Goal: Transaction & Acquisition: Purchase product/service

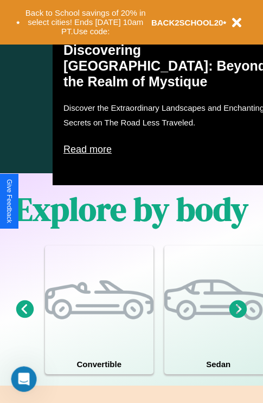
scroll to position [1315, 0]
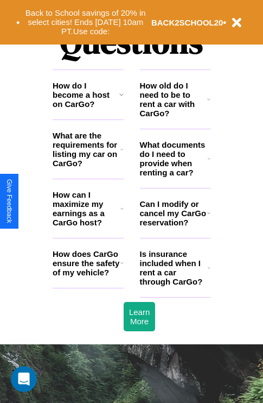
click at [88, 277] on h3 "How does CarGo ensure the safety of my vehicle?" at bounding box center [87, 263] width 68 height 28
click at [122, 213] on icon at bounding box center [121, 208] width 3 height 9
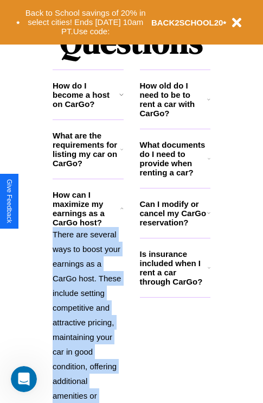
click at [88, 303] on p "There are several ways to boost your earnings as a CarGo host. These include se…" at bounding box center [88, 359] width 71 height 264
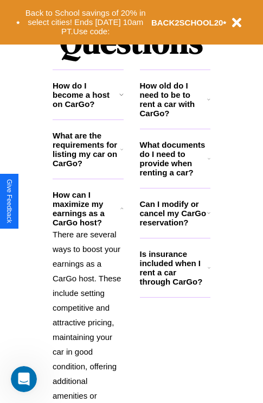
click at [122, 154] on icon at bounding box center [121, 149] width 3 height 9
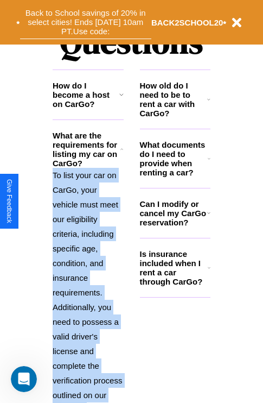
click at [85, 22] on button "Back to School savings of 20% in select cities! Ends 9/1 at 10am PT. Use code:" at bounding box center [85, 22] width 131 height 34
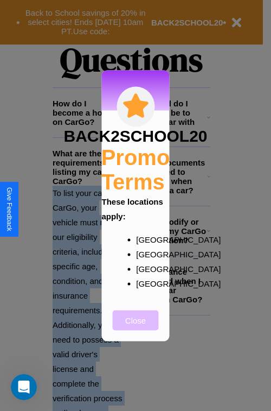
click at [136, 327] on button "Close" at bounding box center [136, 320] width 46 height 20
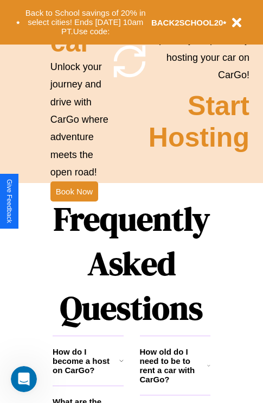
scroll to position [167, 0]
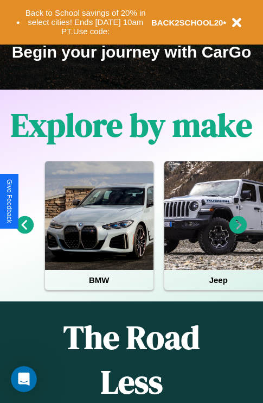
click at [238, 232] on icon at bounding box center [239, 225] width 18 height 18
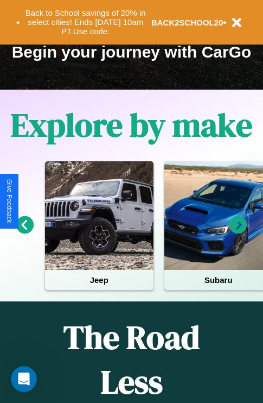
click at [238, 232] on icon at bounding box center [239, 225] width 18 height 18
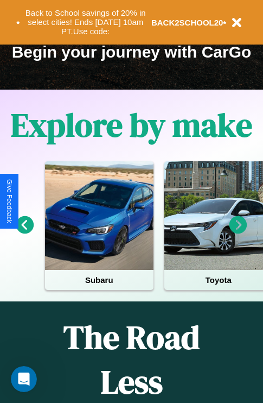
click at [24, 232] on icon at bounding box center [25, 225] width 18 height 18
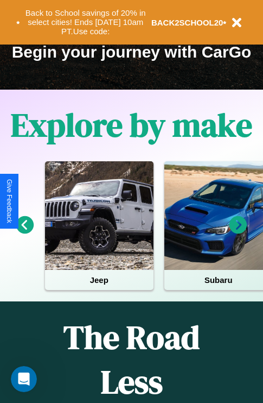
click at [238, 232] on icon at bounding box center [239, 225] width 18 height 18
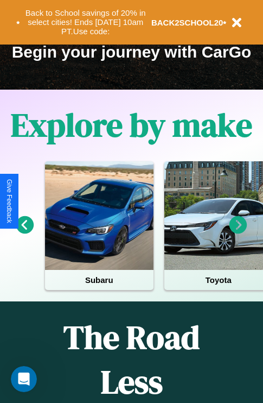
click at [238, 232] on icon at bounding box center [239, 225] width 18 height 18
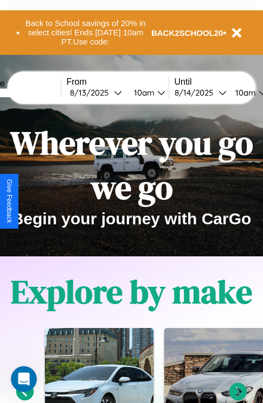
scroll to position [0, 0]
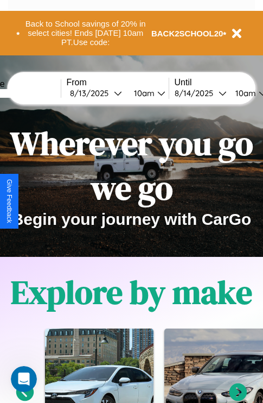
click at [36, 93] on input "text" at bounding box center [19, 93] width 81 height 9
type input "******"
click at [109, 93] on div "8 / 13 / 2025" at bounding box center [92, 93] width 44 height 10
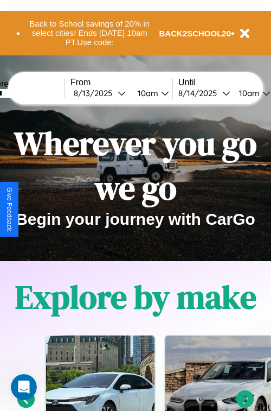
select select "*"
select select "****"
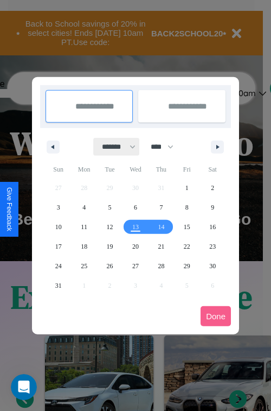
click at [114, 146] on select "******* ******** ***** ***** *** **** **** ****** ********* ******* ******** **…" at bounding box center [117, 147] width 46 height 18
select select "*"
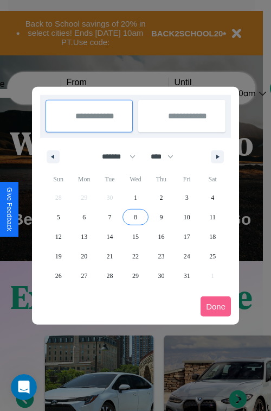
click at [135, 216] on span "8" at bounding box center [135, 217] width 3 height 20
type input "**********"
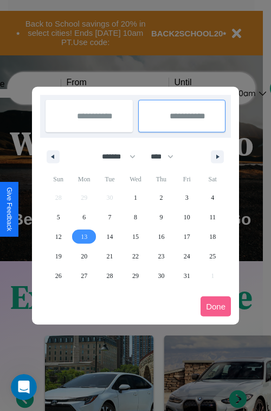
click at [84, 236] on span "13" at bounding box center [84, 237] width 7 height 20
type input "**********"
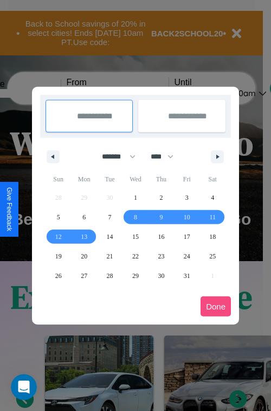
click at [216, 306] on button "Done" at bounding box center [216, 306] width 30 height 20
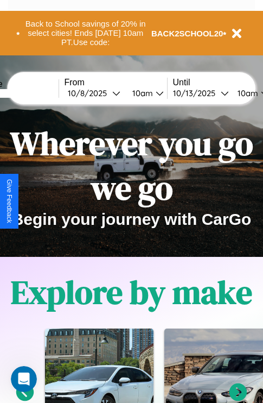
scroll to position [0, 42]
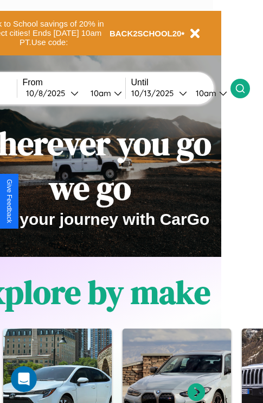
click at [246, 88] on icon at bounding box center [240, 88] width 11 height 11
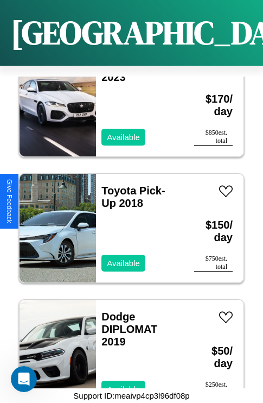
scroll to position [6964, 0]
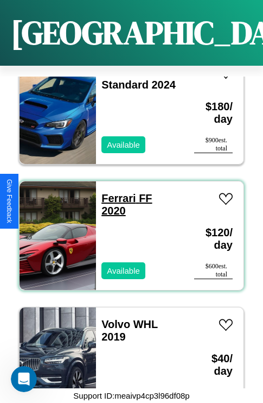
click at [115, 192] on link "Ferrari FF 2020" at bounding box center [126, 204] width 50 height 24
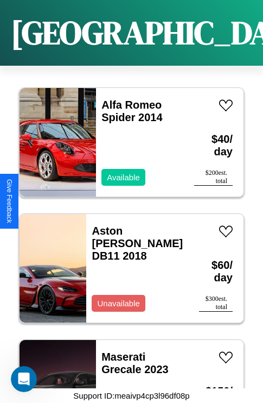
scroll to position [3062, 0]
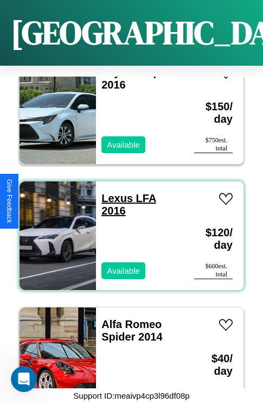
click at [114, 192] on link "Lexus LFA 2016" at bounding box center [128, 204] width 54 height 24
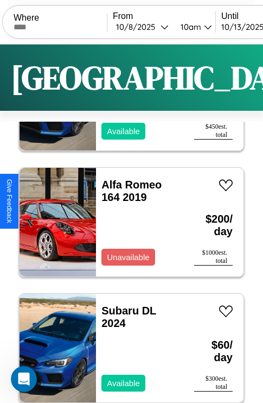
scroll to position [0, 0]
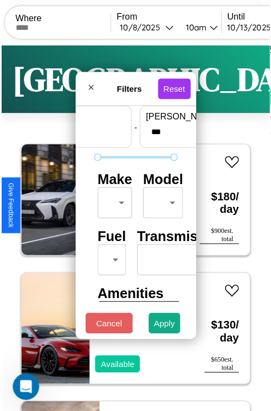
scroll to position [32, 0]
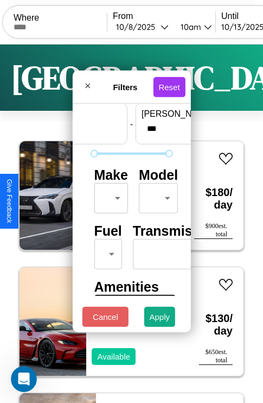
click at [109, 195] on body "CarGo Where From 10 / 8 / 2025 10am Until 10 / 13 / 2025 10am Become a Host Log…" at bounding box center [131, 224] width 263 height 448
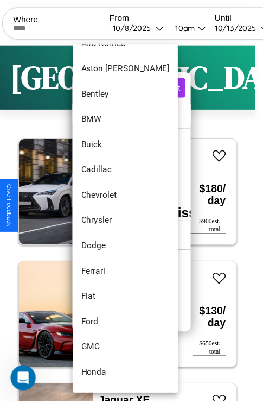
scroll to position [99, 0]
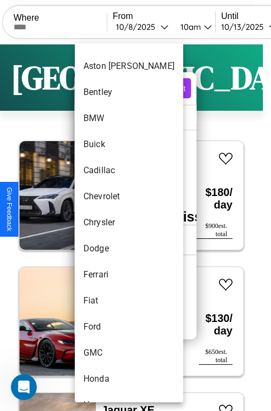
click at [109, 222] on li "Chrysler" at bounding box center [129, 222] width 109 height 26
type input "********"
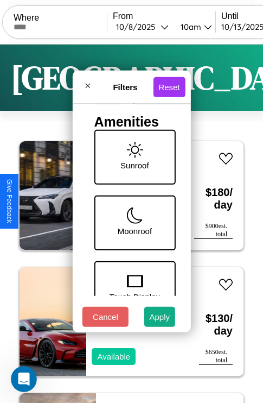
scroll to position [222, 0]
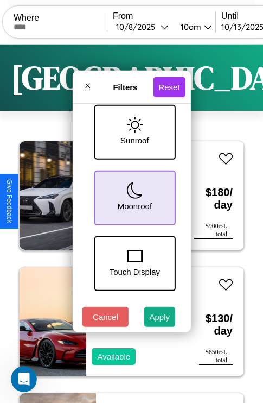
click at [133, 195] on icon at bounding box center [134, 190] width 16 height 16
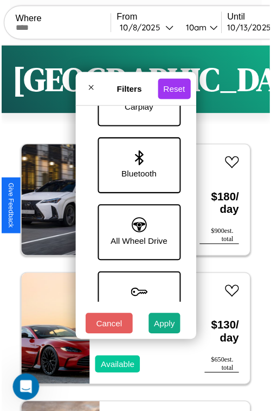
scroll to position [746, 0]
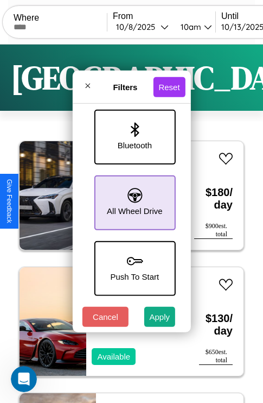
click at [133, 197] on icon at bounding box center [135, 195] width 15 height 15
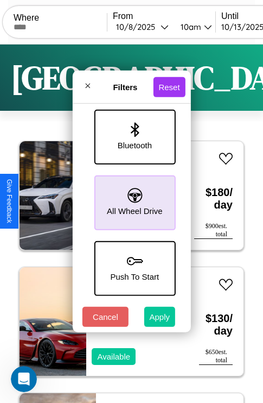
click at [160, 319] on button "Apply" at bounding box center [159, 317] width 31 height 20
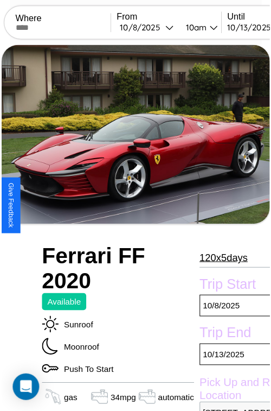
scroll to position [98, 46]
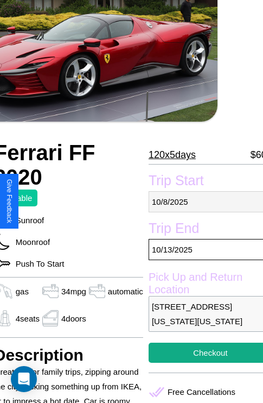
click at [201, 201] on p "10 / 8 / 2025" at bounding box center [211, 201] width 124 height 21
select select "*"
select select "****"
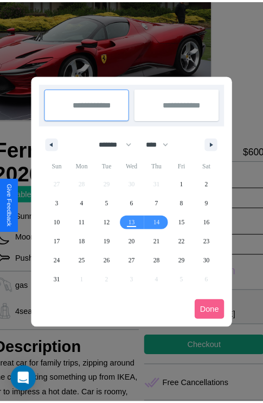
scroll to position [0, 46]
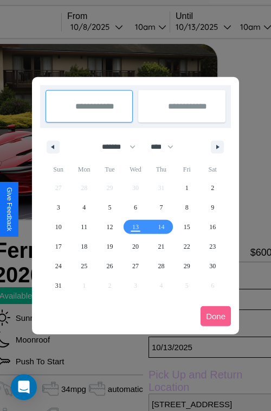
click at [112, 27] on div at bounding box center [135, 205] width 271 height 411
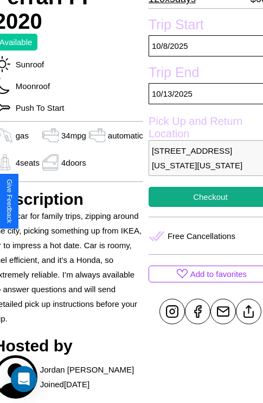
scroll to position [263, 46]
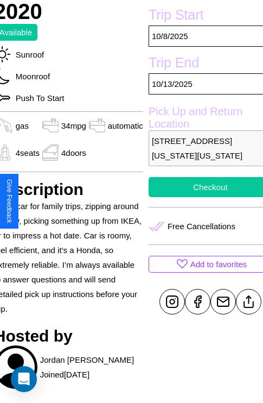
click at [201, 197] on button "Checkout" at bounding box center [211, 187] width 124 height 20
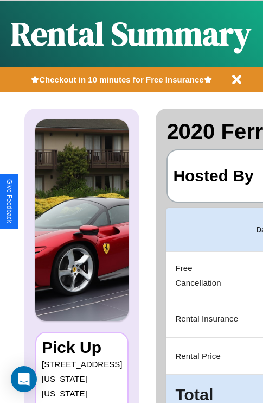
scroll to position [0, 221]
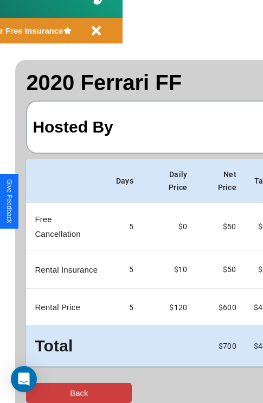
click at [53, 392] on button "Back" at bounding box center [79, 393] width 106 height 20
